Goal: Transaction & Acquisition: Download file/media

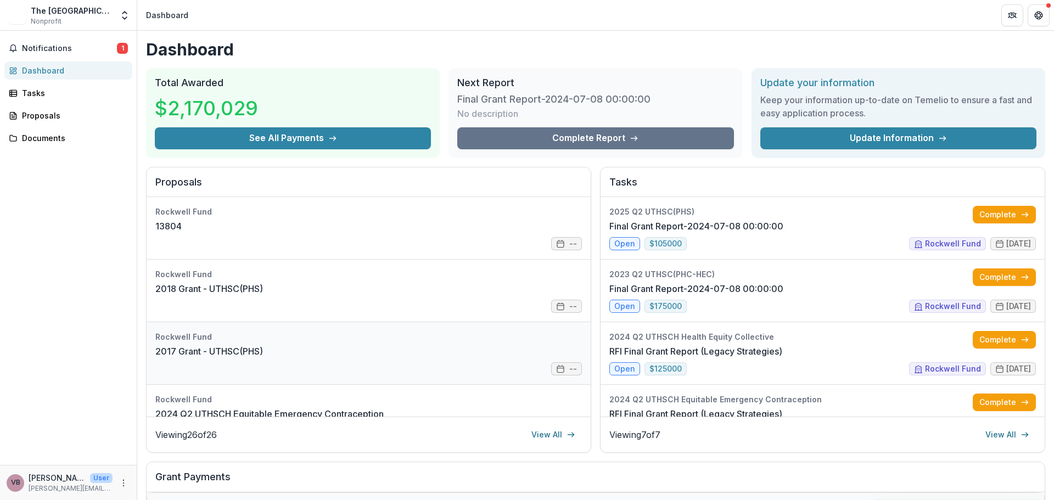
scroll to position [110, 0]
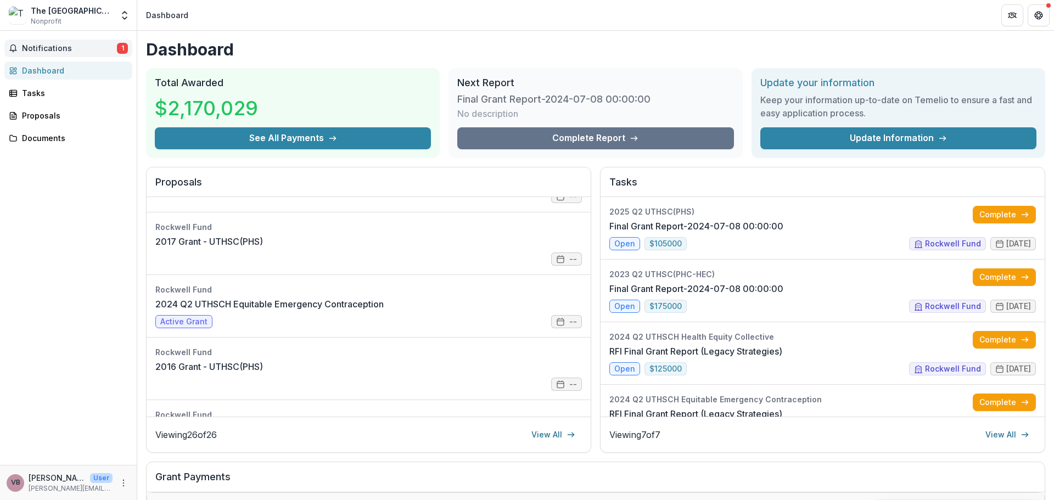
click at [77, 52] on span "Notifications" at bounding box center [69, 48] width 95 height 9
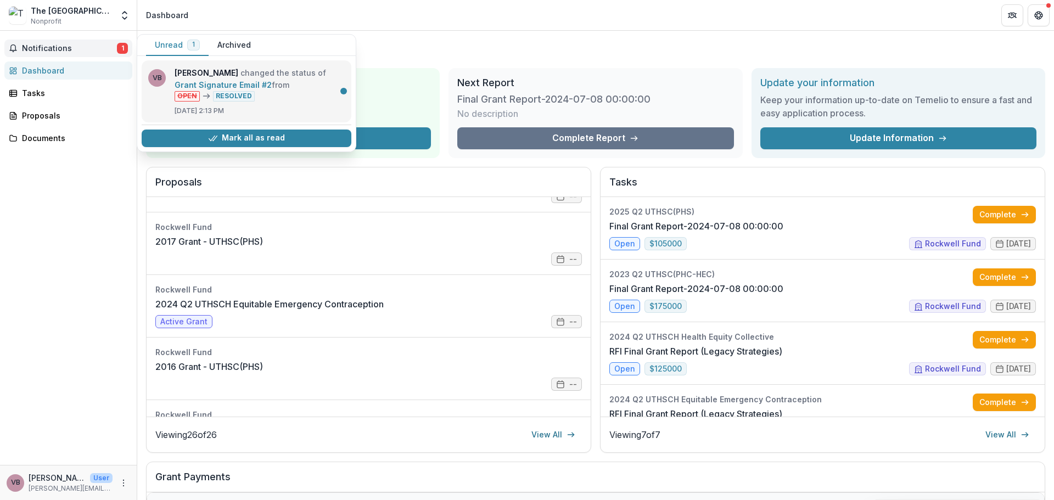
click at [272, 89] on link "Grant Signature Email #2" at bounding box center [223, 84] width 97 height 9
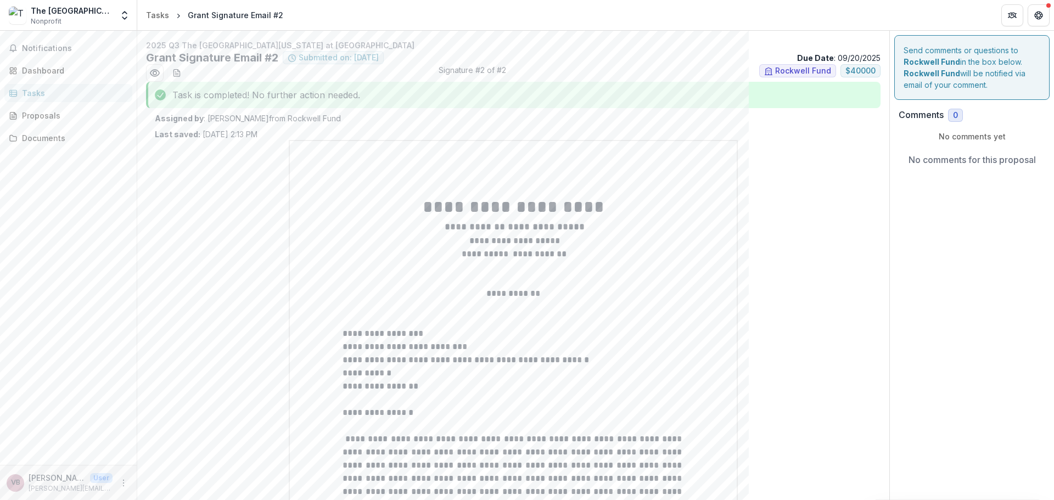
drag, startPoint x: 661, startPoint y: 256, endPoint x: 828, endPoint y: 203, distance: 174.8
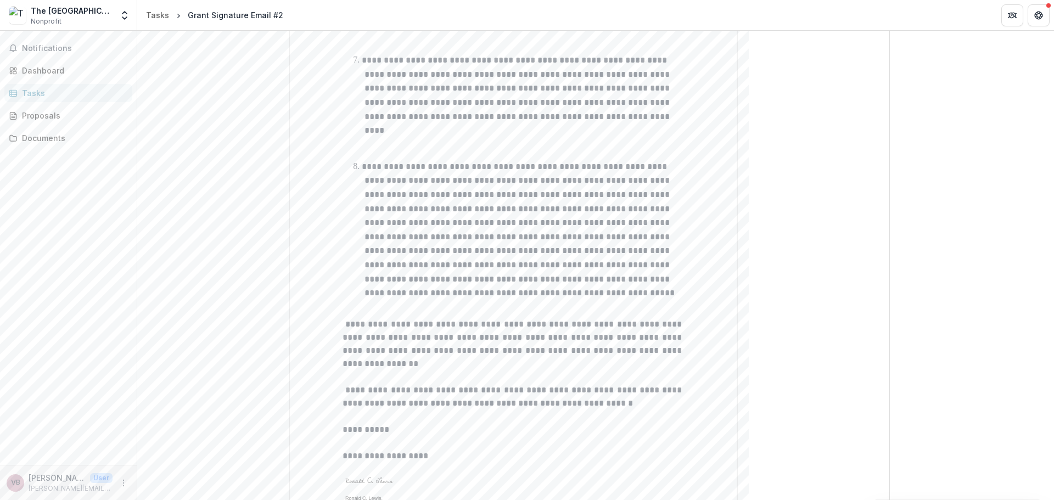
scroll to position [1299, 0]
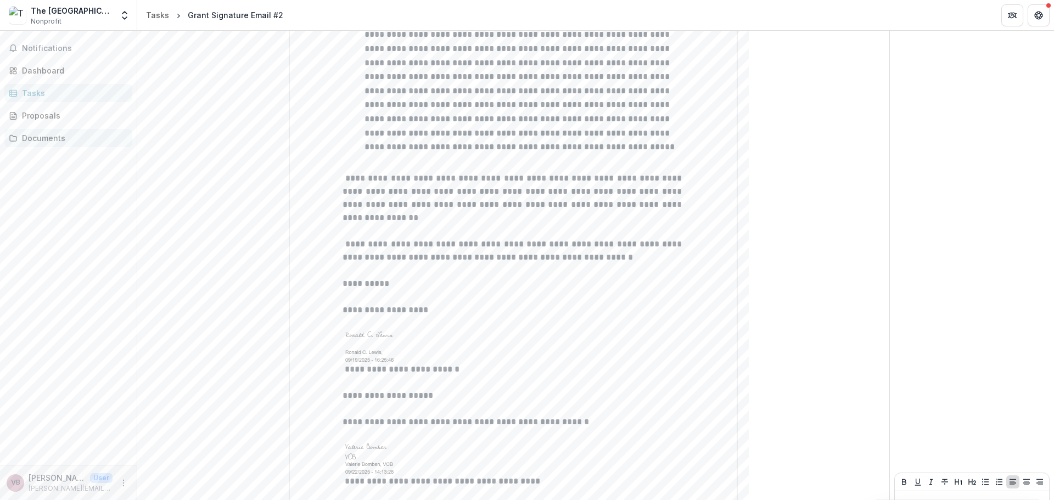
click at [57, 137] on div "Documents" at bounding box center [73, 138] width 102 height 12
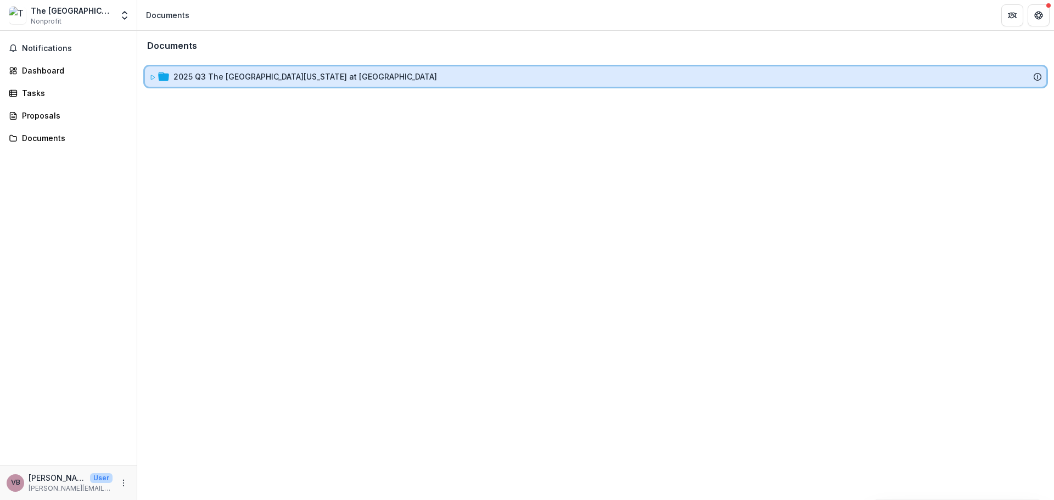
click at [153, 75] on icon at bounding box center [152, 77] width 7 height 7
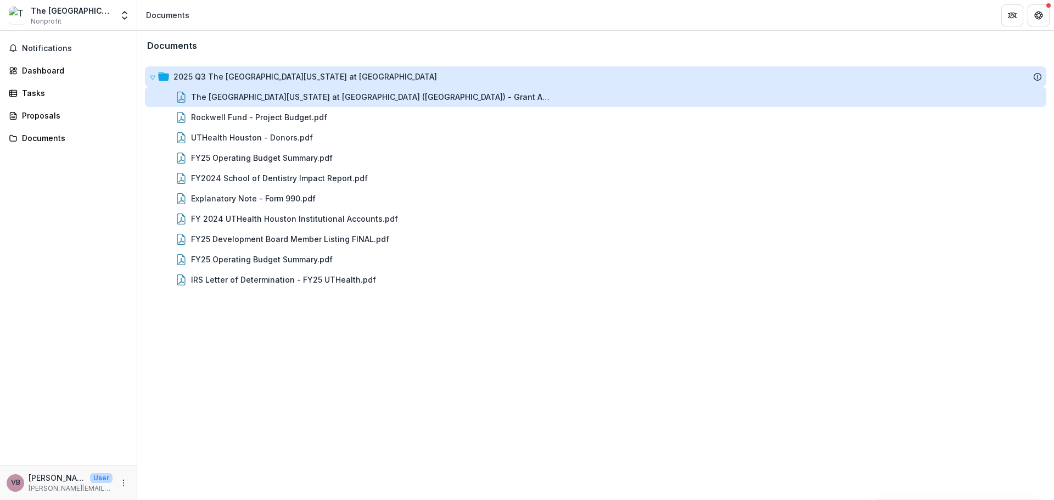
click at [318, 93] on div "The University of Texas Health Science Center at Houston (Public Health School)…" at bounding box center [372, 97] width 362 height 12
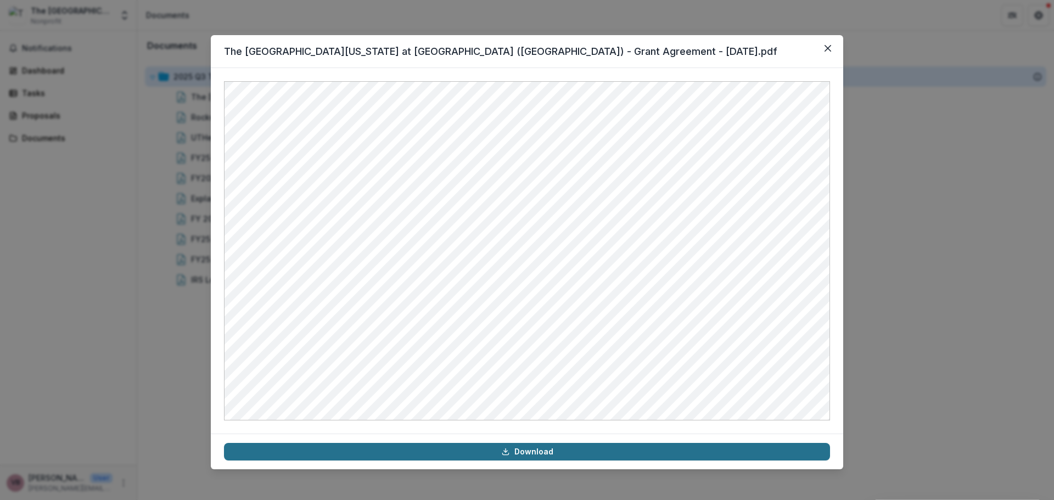
click at [568, 454] on link "Download" at bounding box center [527, 452] width 606 height 18
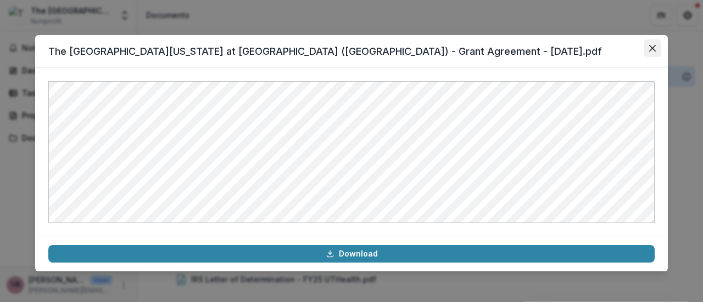
click at [650, 47] on icon "Close" at bounding box center [652, 48] width 7 height 7
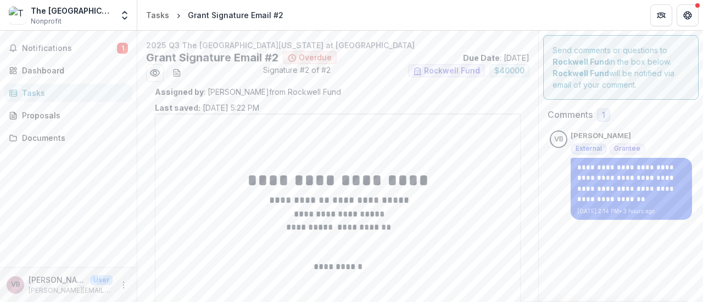
scroll to position [1510, 0]
